Goal: Task Accomplishment & Management: Use online tool/utility

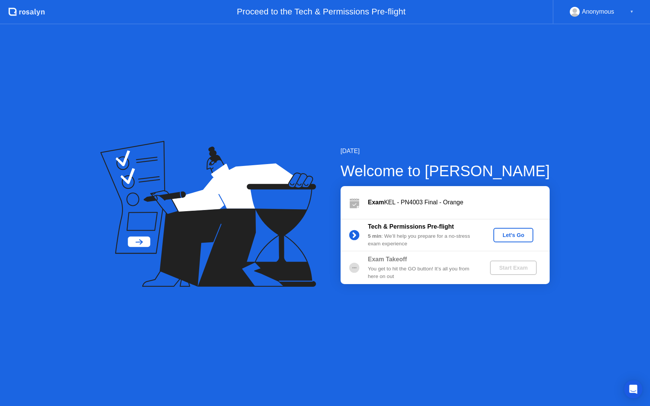
click at [615, 8] on div "Anonymous ▼" at bounding box center [602, 12] width 64 height 10
click at [513, 241] on button "Let's Go" at bounding box center [513, 235] width 40 height 14
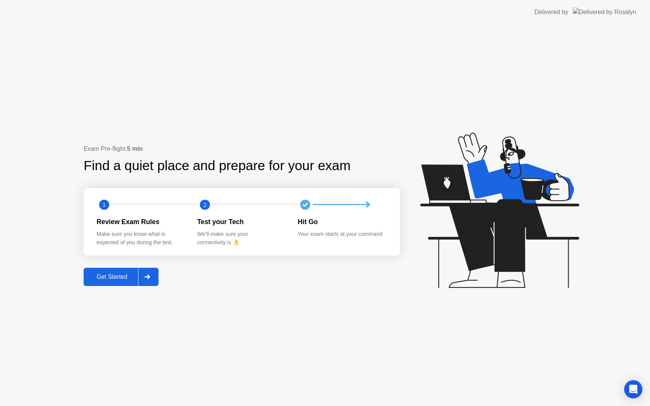
click at [115, 274] on div "Get Started" at bounding box center [112, 277] width 52 height 7
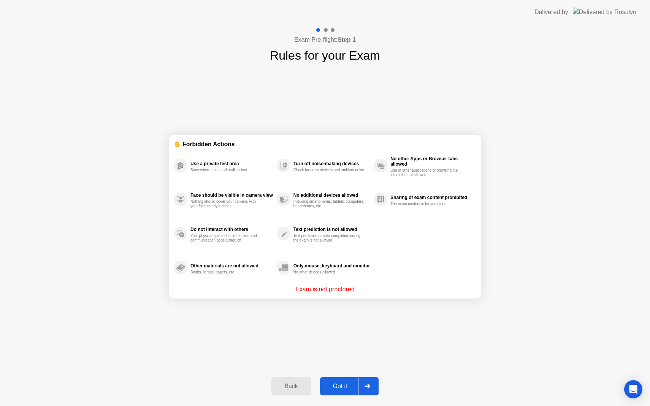
click at [335, 384] on div "Got it" at bounding box center [340, 386] width 36 height 7
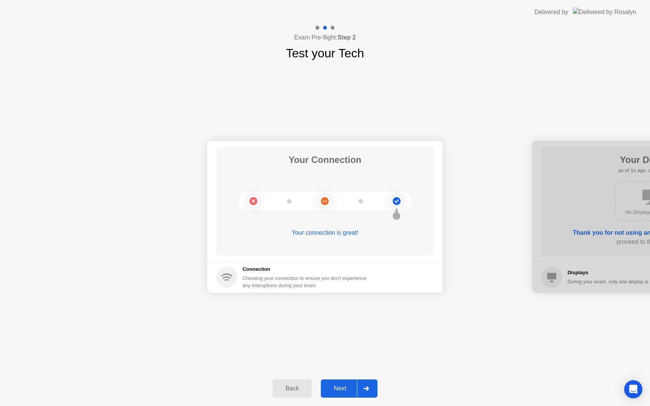
click at [339, 393] on button "Next" at bounding box center [349, 389] width 57 height 18
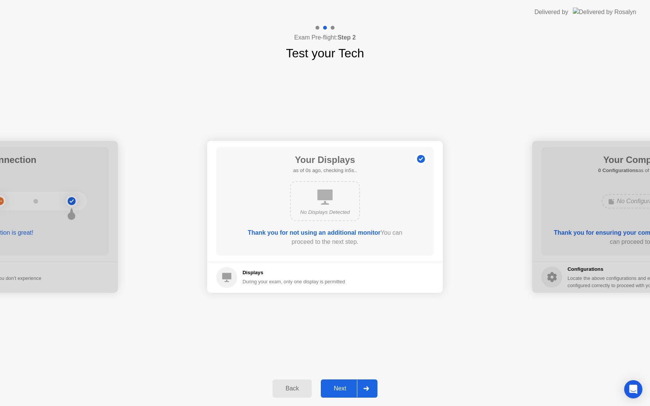
click at [339, 393] on button "Next" at bounding box center [349, 389] width 57 height 18
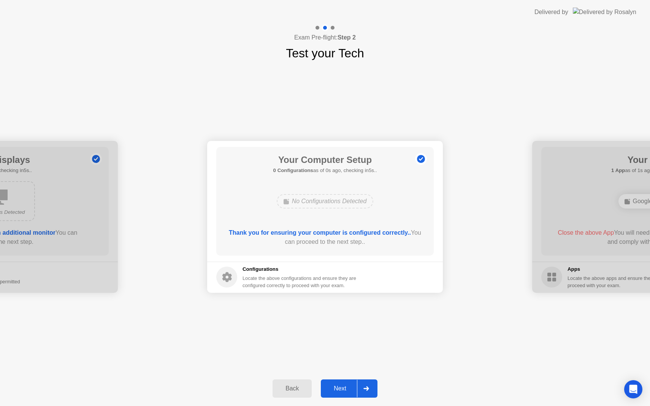
click at [339, 393] on button "Next" at bounding box center [349, 389] width 57 height 18
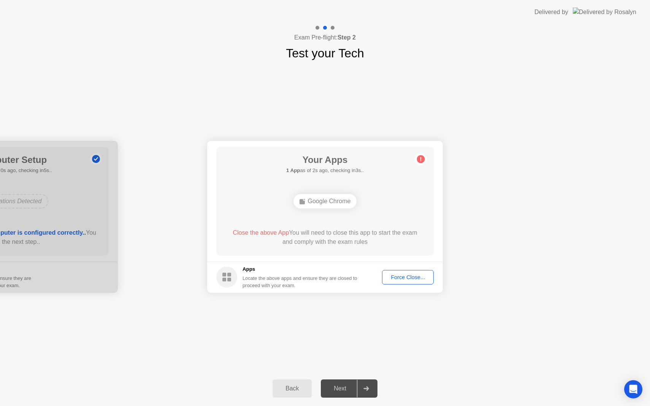
click at [397, 283] on button "Force Close..." at bounding box center [408, 277] width 52 height 14
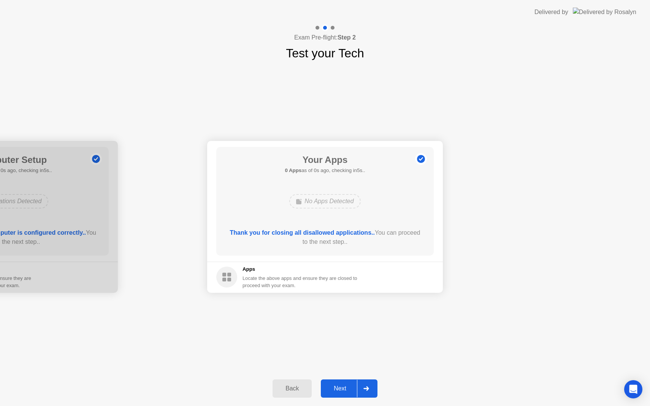
click at [335, 382] on button "Next" at bounding box center [349, 389] width 57 height 18
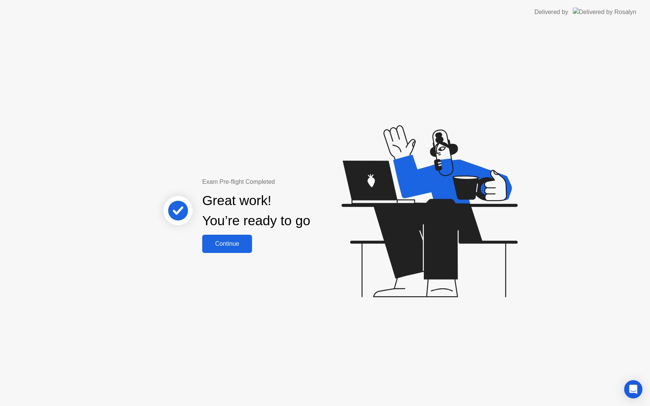
click at [225, 250] on button "Continue" at bounding box center [227, 244] width 50 height 18
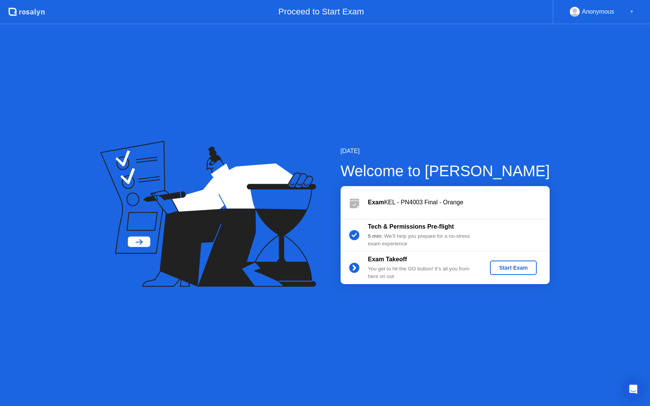
click at [514, 267] on div "Start Exam" at bounding box center [513, 268] width 41 height 6
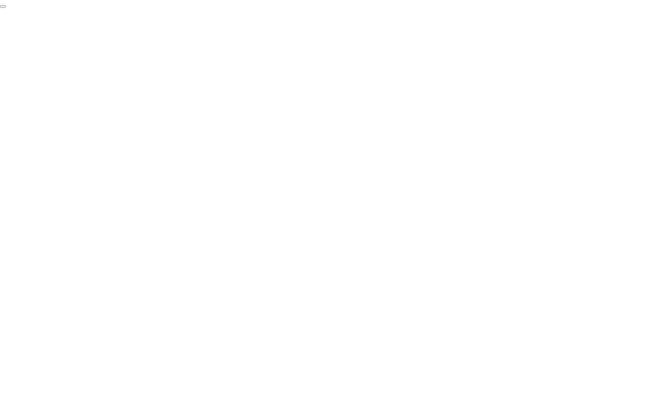
click div "End Proctoring Session"
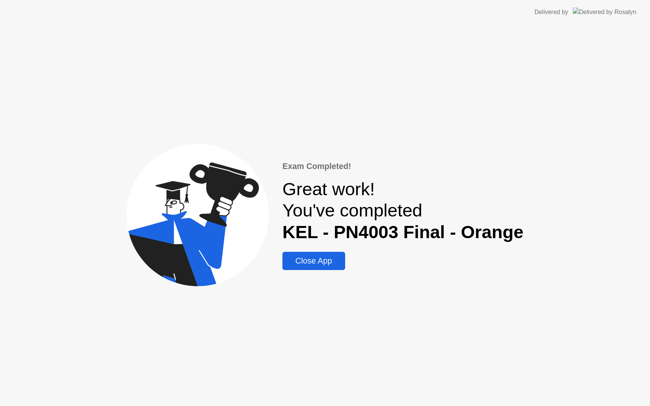
click at [327, 265] on div "Close App" at bounding box center [314, 260] width 58 height 9
